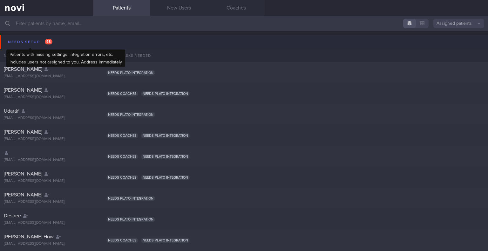
click at [34, 39] on div "Needs setup 98" at bounding box center [30, 42] width 48 height 9
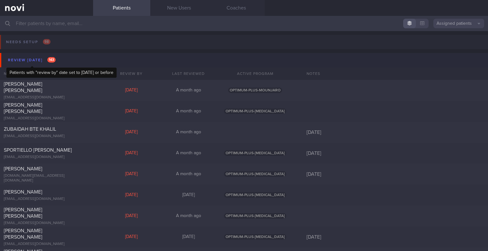
click at [41, 60] on div "Review [DATE] 143" at bounding box center [31, 60] width 51 height 9
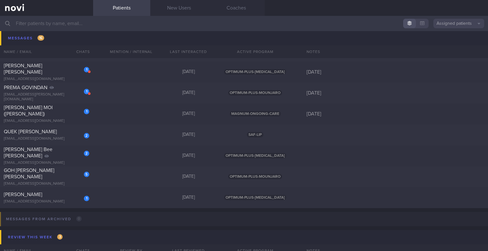
scroll to position [413, 0]
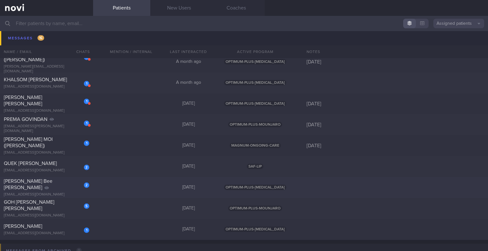
click at [52, 187] on span "[PERSON_NAME] Bee [PERSON_NAME]" at bounding box center [28, 184] width 49 height 11
select select "8"
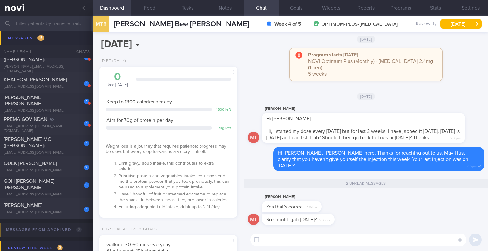
scroll to position [70, 122]
click at [374, 241] on textarea at bounding box center [358, 240] width 216 height 13
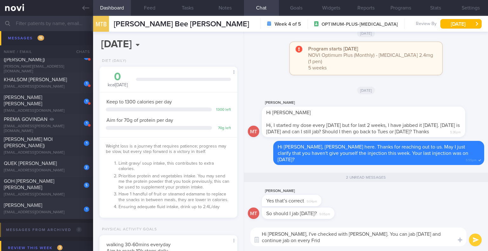
scroll to position [0, 0]
click at [382, 242] on textarea "Hi [PERSON_NAME], I've checked with [PERSON_NAME]. You can jab [DATE] and conti…" at bounding box center [358, 237] width 216 height 19
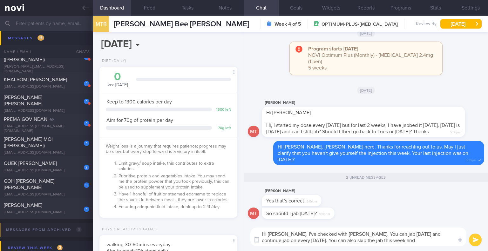
click at [382, 242] on textarea "Hi [PERSON_NAME], I've checked with [PERSON_NAME]. You can jab [DATE] and conti…" at bounding box center [358, 237] width 216 height 19
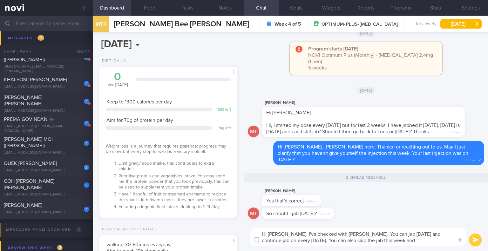
click at [379, 240] on textarea "Hi [PERSON_NAME], I've checked with [PERSON_NAME]. You can jab [DATE] and conti…" at bounding box center [358, 237] width 216 height 19
drag, startPoint x: 379, startPoint y: 242, endPoint x: 278, endPoint y: 243, distance: 100.4
click at [278, 243] on textarea "Hi [PERSON_NAME], I've checked with [PERSON_NAME]. You can jab [DATE] and conti…" at bounding box center [358, 237] width 216 height 19
click at [334, 244] on textarea "Hi [PERSON_NAME], I've checked with [PERSON_NAME]. You can jab [DATE] and conti…" at bounding box center [358, 237] width 216 height 19
click at [388, 243] on textarea "Hi [PERSON_NAME], I've checked with [PERSON_NAME]. You can jab [DATE] and conti…" at bounding box center [358, 237] width 216 height 19
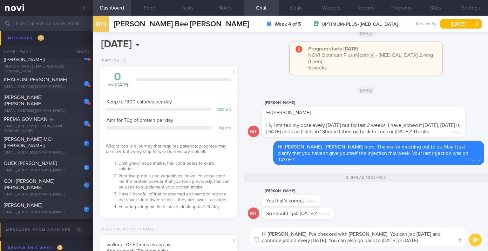
type textarea "Hi [PERSON_NAME], I've checked with [PERSON_NAME]. You can jab [DATE] and conti…"
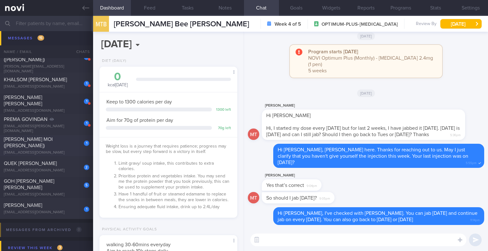
click at [53, 142] on div "[PERSON_NAME] MOI ([PERSON_NAME])" at bounding box center [46, 142] width 84 height 13
type input "[DATE]"
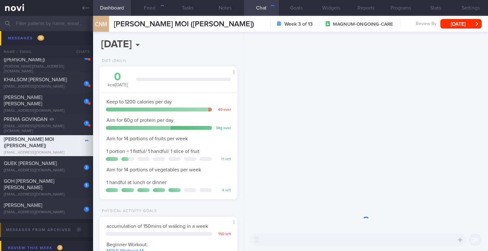
scroll to position [62, 124]
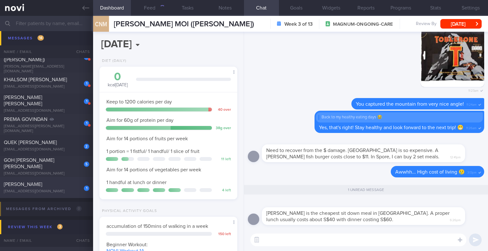
click at [48, 188] on div "[PERSON_NAME]" at bounding box center [46, 184] width 84 height 6
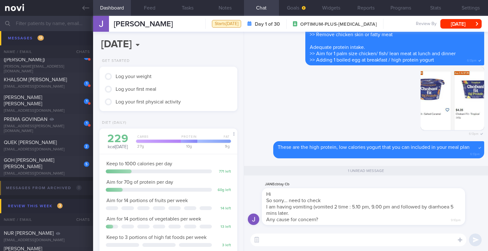
scroll to position [62, 124]
click at [277, 239] on textarea at bounding box center [358, 240] width 216 height 13
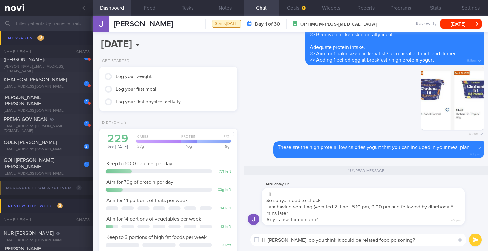
click at [356, 241] on textarea "Hi [PERSON_NAME], do you think it could be related food poisoning?" at bounding box center [358, 240] width 216 height 13
type textarea "Hi [PERSON_NAME], do you think it could be related to food poisoning?"
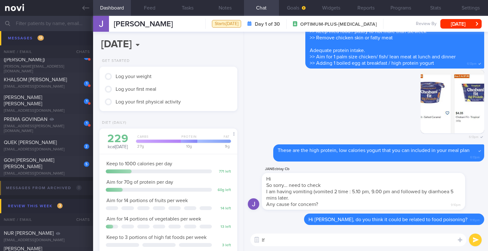
type textarea "I"
type textarea "If this persist or get worse, I suggest you see a GP."
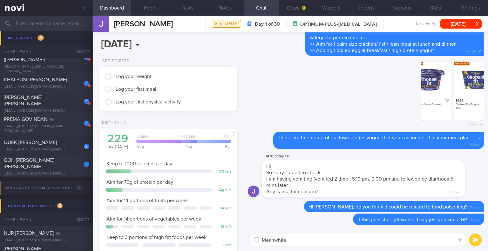
click at [294, 240] on textarea "Meanwhile," at bounding box center [358, 240] width 216 height 13
paste textarea "Try the following to help alleviate your nausea: Eat [PERSON_NAME], low-fat foo…"
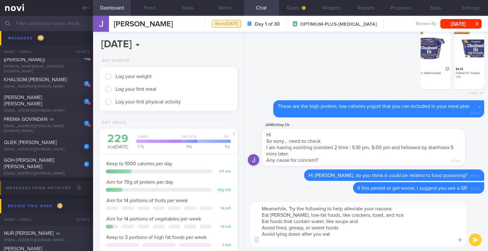
click at [291, 208] on textarea "Meanwhile, Try the following to help alleviate your nausea: Eat [PERSON_NAME], …" at bounding box center [358, 224] width 216 height 44
click at [401, 209] on textarea "Meanwhile, try the following to help alleviate your nausea: Eat [PERSON_NAME], …" at bounding box center [358, 224] width 216 height 44
click at [262, 215] on textarea "Meanwhile, try the following to help alleviate your nausea: Eat [PERSON_NAME], …" at bounding box center [358, 224] width 216 height 44
click at [278, 243] on textarea "Meanwhile, try the following to help alleviate your nausea: - Eat [PERSON_NAME]…" at bounding box center [358, 224] width 216 height 44
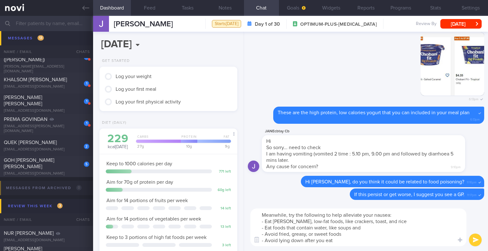
click at [350, 240] on textarea "Meanwhile, try the following to help alleviate your nausea: - Eat [PERSON_NAME]…" at bounding box center [358, 228] width 216 height 38
click at [366, 242] on textarea "Meanwhile, try the following to help alleviate your nausea: - Eat [PERSON_NAME]…" at bounding box center [358, 228] width 216 height 38
click at [379, 242] on textarea "Meanwhile, try the following to help alleviate your nausea: - Eat [PERSON_NAME]…" at bounding box center [358, 228] width 216 height 38
click at [384, 241] on textarea "Meanwhile, try the following to help alleviate your nausea: - Eat [PERSON_NAME]…" at bounding box center [358, 228] width 216 height 38
click at [394, 239] on textarea "Meanwhile, try the following to help alleviate your nausea: - Eat [PERSON_NAME]…" at bounding box center [358, 228] width 216 height 38
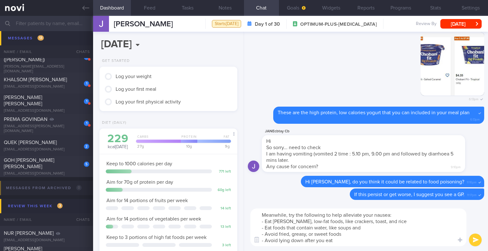
click at [413, 236] on textarea "Meanwhile, try the following to help alleviate your nausea: - Eat [PERSON_NAME]…" at bounding box center [358, 228] width 216 height 38
type textarea "Meanwhile, try the following to help alleviate your nausea: - Eat [PERSON_NAME]…"
click at [477, 239] on button "submit" at bounding box center [475, 240] width 13 height 13
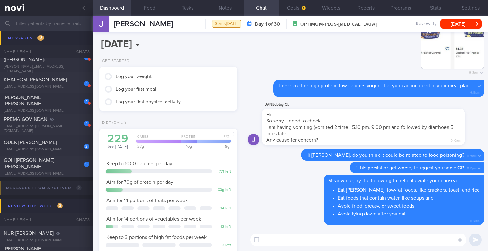
click at [412, 241] on textarea at bounding box center [358, 240] width 216 height 13
click at [428, 244] on textarea at bounding box center [358, 240] width 216 height 13
click at [428, 243] on textarea at bounding box center [358, 240] width 216 height 13
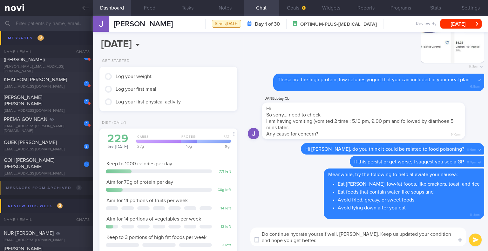
click at [396, 235] on textarea "Do continue hydrate yourself well, [PERSON_NAME]. Keep us updated your conditio…" at bounding box center [358, 237] width 216 height 19
click at [315, 244] on textarea "Do continue hydrate yourself well, [PERSON_NAME]. Keep us updated on your condi…" at bounding box center [358, 237] width 216 height 19
drag, startPoint x: 309, startPoint y: 240, endPoint x: 293, endPoint y: 239, distance: 15.9
click at [293, 239] on textarea "Do continue hydrate yourself well, [PERSON_NAME]. Keep us updated on your condi…" at bounding box center [358, 237] width 216 height 19
click at [311, 242] on textarea "Do continue hydrate yourself well, [PERSON_NAME]. Keep us updated on your condi…" at bounding box center [358, 237] width 216 height 19
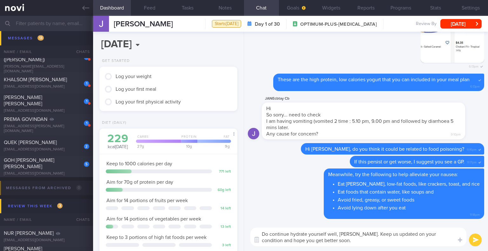
type textarea "Do continue hydrate yourself well, [PERSON_NAME]. Keep us updated on your condi…"
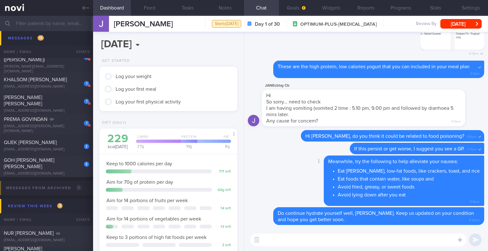
click at [283, 174] on div "Delete Meanwhile, try the following to help alleviate your nausea: Eat [PERSON_…" at bounding box center [366, 182] width 236 height 52
click at [41, 147] on div "2 [PERSON_NAME] [EMAIL_ADDRESS][DOMAIN_NAME]" at bounding box center [46, 146] width 93 height 13
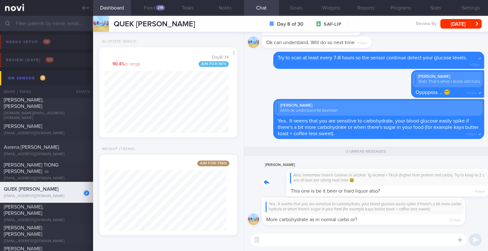
drag, startPoint x: 361, startPoint y: 192, endPoint x: 408, endPoint y: 195, distance: 46.8
click at [408, 195] on div "[PERSON_NAME] Also, remember there's calories in alcohol. 1g alcohol = 7kcal (h…" at bounding box center [373, 178] width 222 height 35
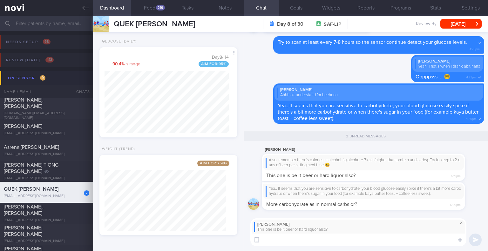
click at [461, 223] on span at bounding box center [462, 223] width 8 height 8
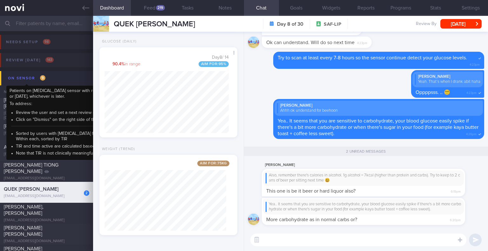
click at [26, 78] on div "On sensor 9" at bounding box center [26, 78] width 41 height 9
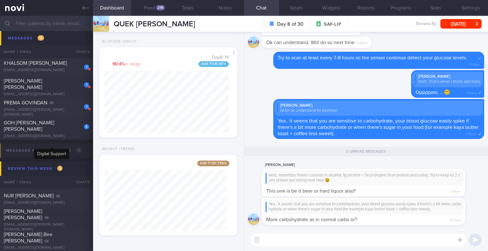
scroll to position [191, 0]
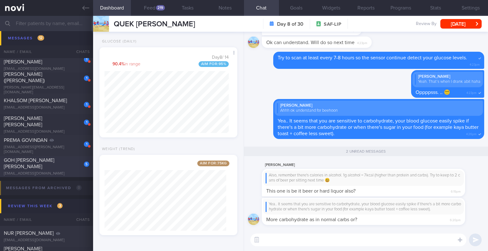
click at [56, 172] on div "[EMAIL_ADDRESS][DOMAIN_NAME]" at bounding box center [46, 174] width 85 height 5
select select "7"
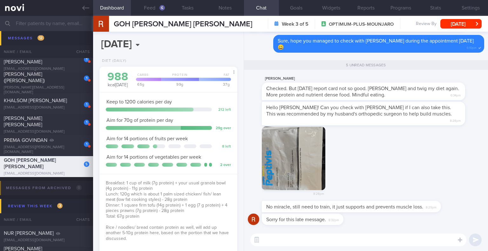
click at [293, 146] on button "button" at bounding box center [294, 159] width 64 height 64
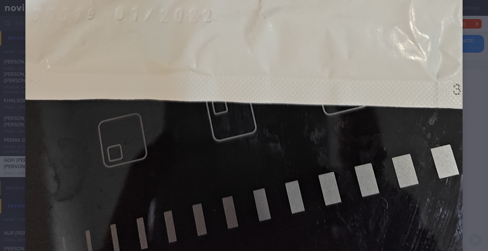
scroll to position [509, 0]
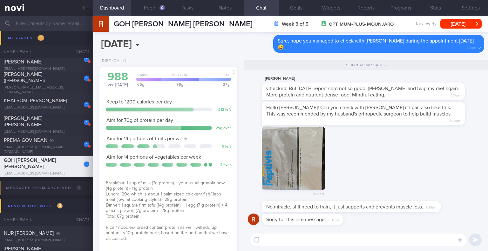
click at [309, 148] on button "button" at bounding box center [294, 159] width 64 height 64
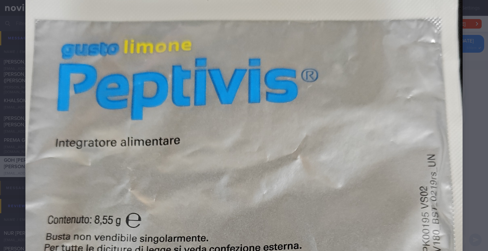
scroll to position [159, 0]
click at [472, 99] on div at bounding box center [244, 255] width 488 height 828
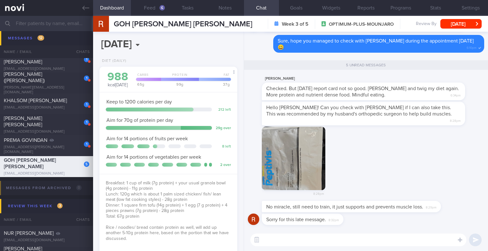
drag, startPoint x: 307, startPoint y: 152, endPoint x: 347, endPoint y: 156, distance: 40.6
click at [347, 156] on div "8:28pm" at bounding box center [366, 164] width 236 height 75
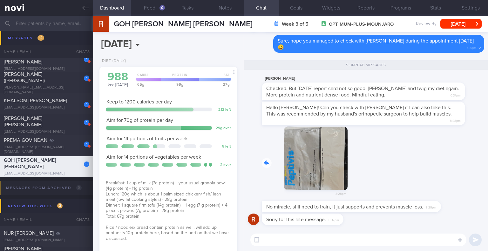
drag, startPoint x: 320, startPoint y: 159, endPoint x: 366, endPoint y: 162, distance: 46.2
click at [366, 162] on div "8:28pm" at bounding box center [366, 164] width 236 height 75
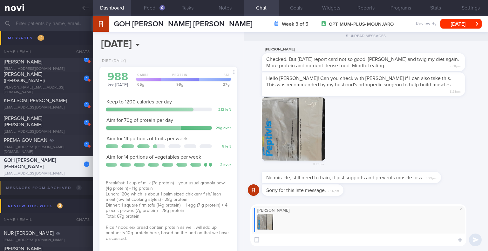
click at [368, 240] on textarea at bounding box center [358, 240] width 216 height 13
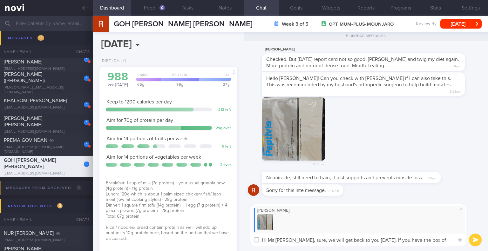
scroll to position [0, 0]
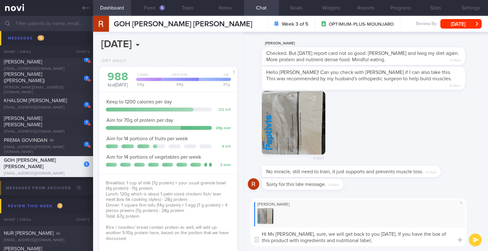
click at [381, 240] on textarea "Hi Ms [PERSON_NAME], sure, we will get back to you [DATE]. If you have the box …" at bounding box center [358, 237] width 216 height 19
click at [433, 241] on textarea "Hi Ms [PERSON_NAME], sure, we will get back to you [DATE]. If you have the box …" at bounding box center [358, 237] width 216 height 19
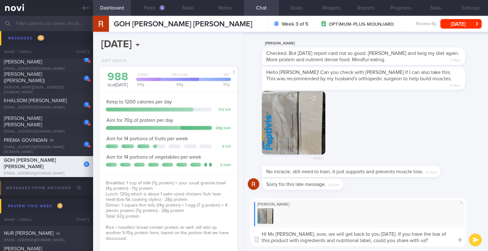
click at [391, 236] on textarea "Hi Ms [PERSON_NAME], sure, we will get back to you [DATE]. If you have the box …" at bounding box center [358, 237] width 216 height 19
click at [436, 243] on textarea "Hi Ms [PERSON_NAME], sure, we will get back to you [DATE] 😊If you have the box …" at bounding box center [358, 237] width 216 height 19
click at [433, 240] on textarea "Hi Ms [PERSON_NAME], sure, we will get back to you [DATE] 😊If you have the box …" at bounding box center [358, 237] width 216 height 19
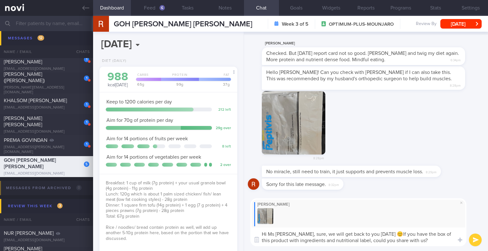
click at [433, 240] on textarea "Hi Ms [PERSON_NAME], sure, we will get back to you [DATE] 😊If you have the box …" at bounding box center [358, 237] width 216 height 19
click at [439, 235] on textarea "Hi Ms [PERSON_NAME], sure, we will get back to you [DATE] 😊If you have the box …" at bounding box center [358, 237] width 216 height 19
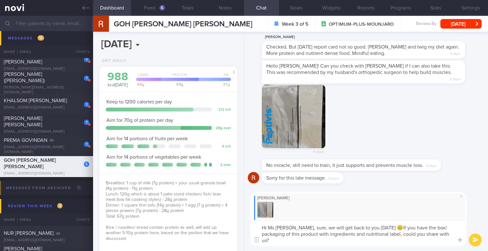
click at [344, 239] on textarea "Hi Ms [PERSON_NAME], sure, we will get back to you [DATE] 😊If you have the box/…" at bounding box center [358, 234] width 216 height 25
click at [393, 240] on textarea "Hi Ms [PERSON_NAME], sure, we will get back to you [DATE] 😊If you have the box/…" at bounding box center [358, 234] width 216 height 25
type textarea "Hi Ms [PERSON_NAME], sure, we will get back to you [DATE] 😊If you have the box/…"
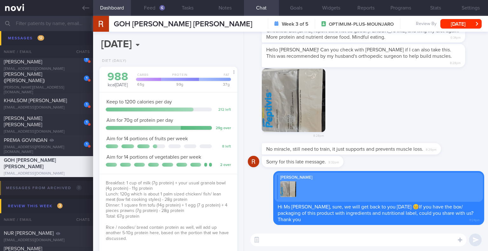
click at [398, 121] on div "8:28pm" at bounding box center [366, 106] width 236 height 75
click at [389, 5] on button "Programs" at bounding box center [401, 8] width 35 height 16
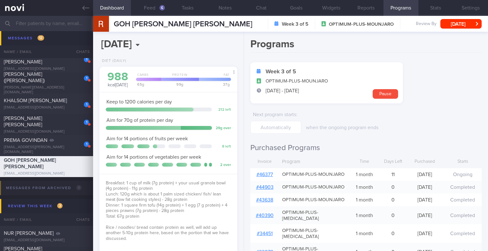
click at [262, 177] on link "# 46377" at bounding box center [264, 174] width 17 height 5
